Goal: Information Seeking & Learning: Find specific fact

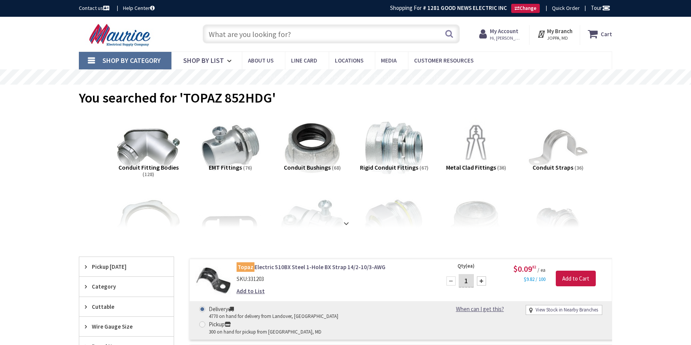
click at [268, 36] on input "text" at bounding box center [331, 33] width 257 height 19
paste input "HCT484814H"
type input "HCT484814H"
click at [447, 31] on button "Search" at bounding box center [449, 33] width 10 height 17
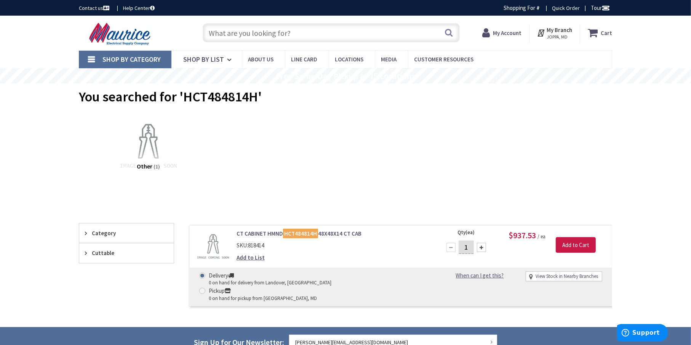
click at [345, 233] on link "CT CABINET HMND HCT484814H 48X48X14 CT CAB" at bounding box center [333, 233] width 194 height 8
